Goal: Transaction & Acquisition: Purchase product/service

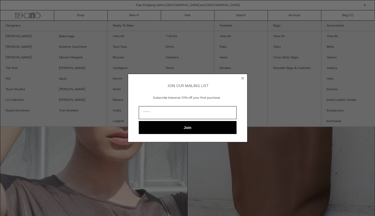
click at [10, 67] on div "Close dialog JOIN OUR MAILING LIST Subscribe to receive 10% off your first purc…" at bounding box center [187, 108] width 375 height 216
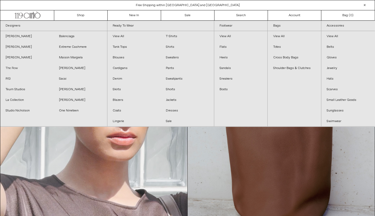
click at [10, 67] on link "The Row" at bounding box center [26, 68] width 53 height 11
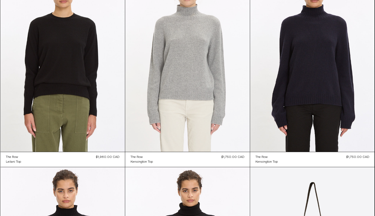
scroll to position [221, 0]
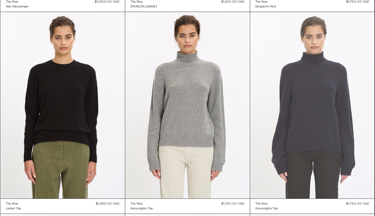
click at [322, 139] on at bounding box center [312, 105] width 125 height 187
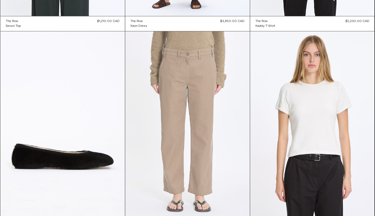
scroll to position [1462, 0]
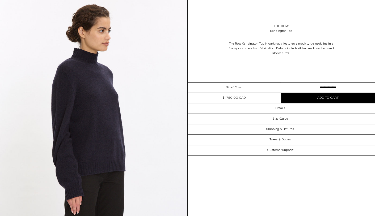
scroll to position [266, 0]
